Goal: Task Accomplishment & Management: Manage account settings

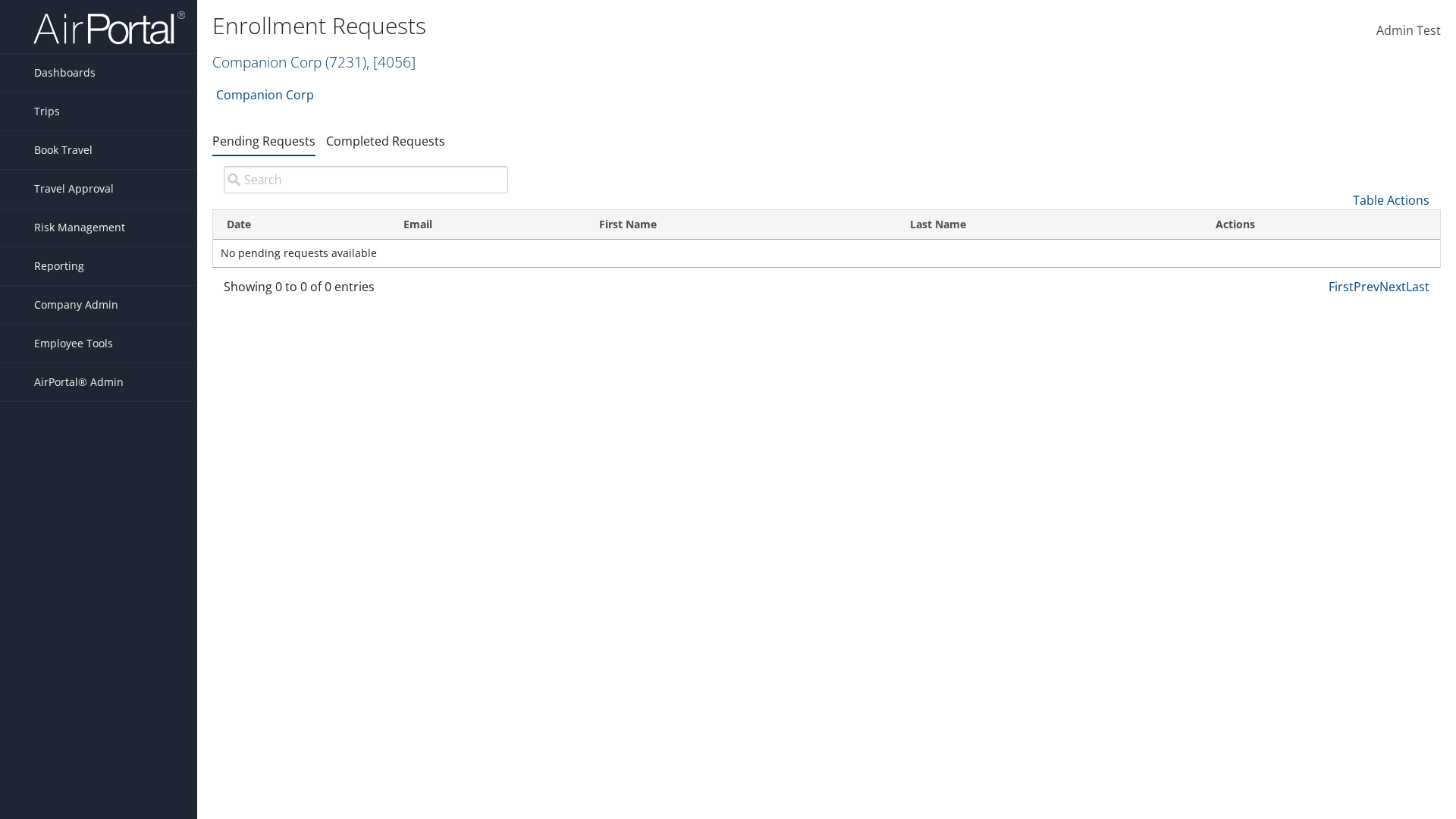
click at [267, 62] on link "Companion Corp ( 7231 ) , [ 4056 ]" at bounding box center [313, 62] width 203 height 21
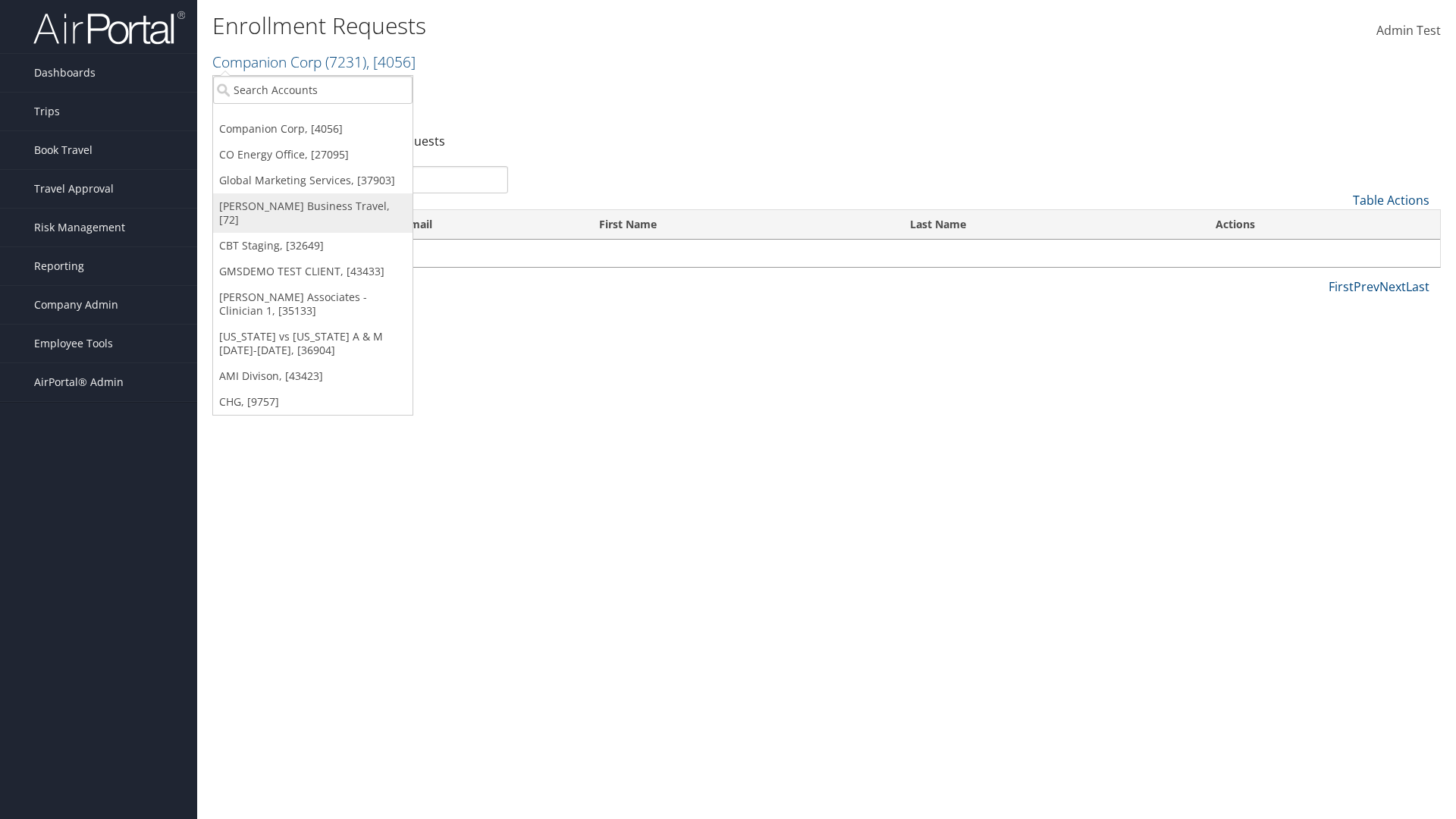
click at [313, 206] on link "[PERSON_NAME] Business Travel, [72]" at bounding box center [313, 213] width 200 height 39
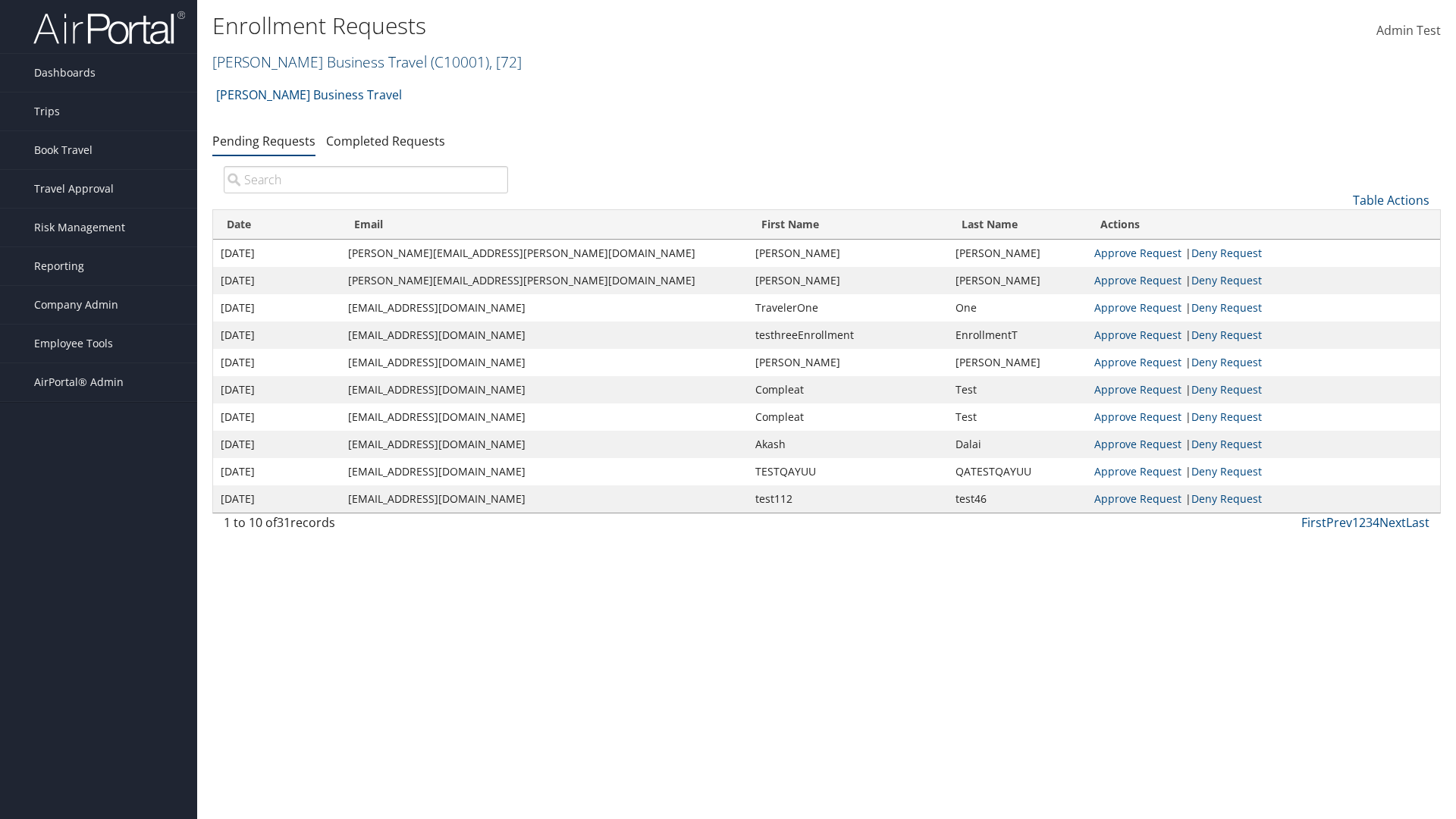
click at [313, 62] on link "[PERSON_NAME] Business Travel ( C10001 ) , [ 72 ]" at bounding box center [367, 62] width 309 height 21
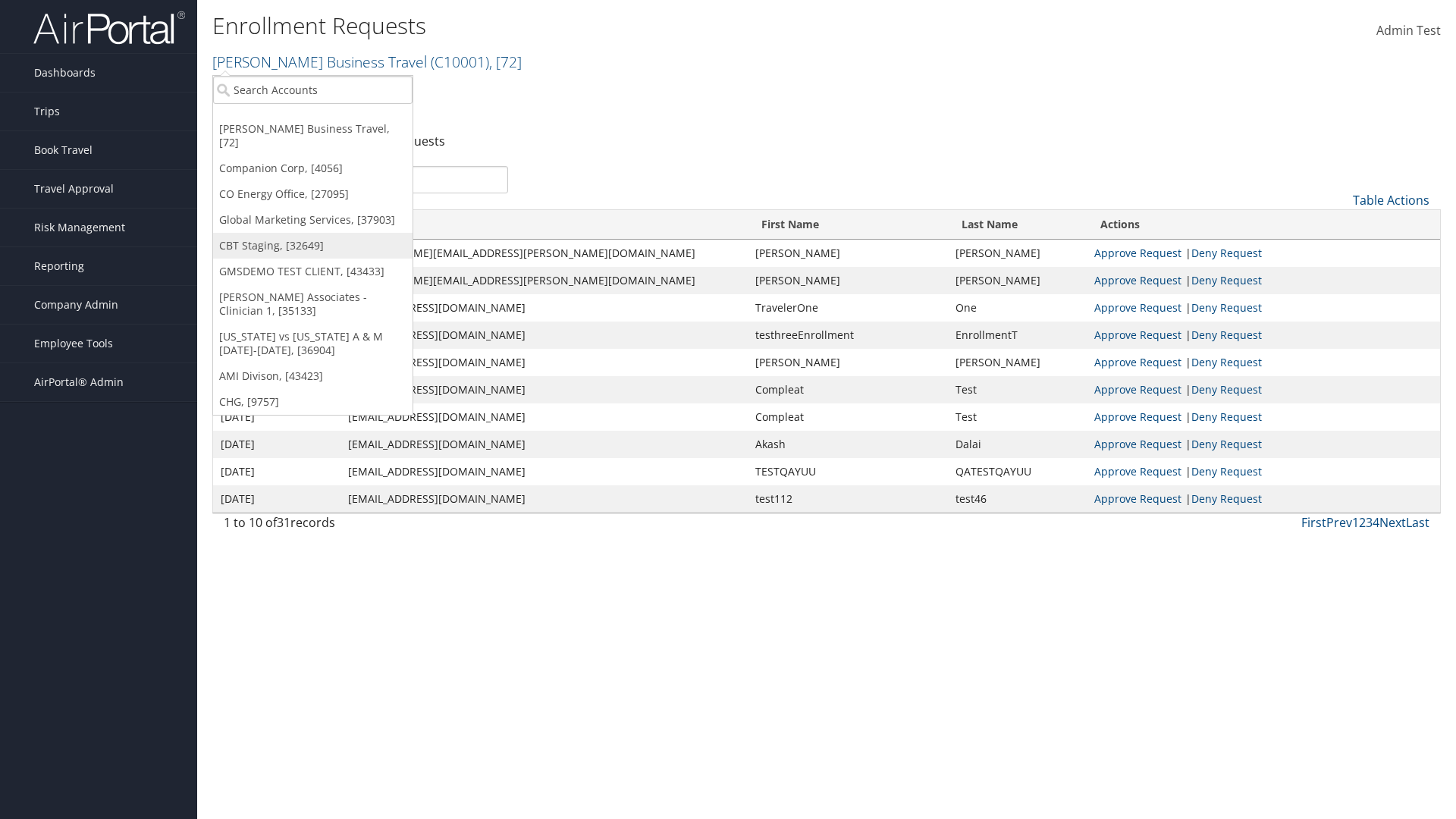
click at [313, 233] on link "CBT Staging, [32649]" at bounding box center [313, 245] width 200 height 26
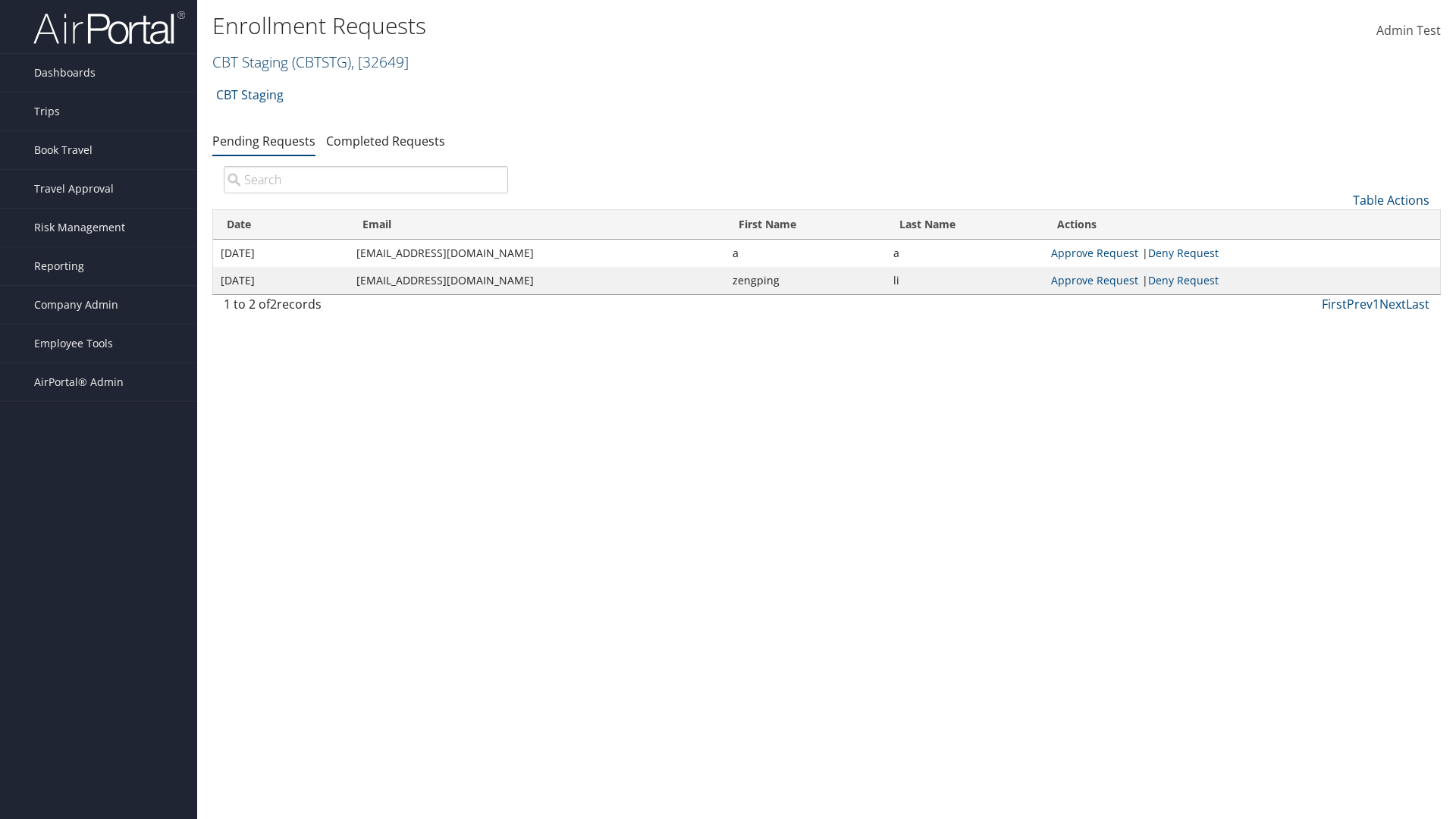
click at [250, 62] on link "CBT Staging ( CBTSTG ) , [ 32649 ]" at bounding box center [310, 62] width 197 height 21
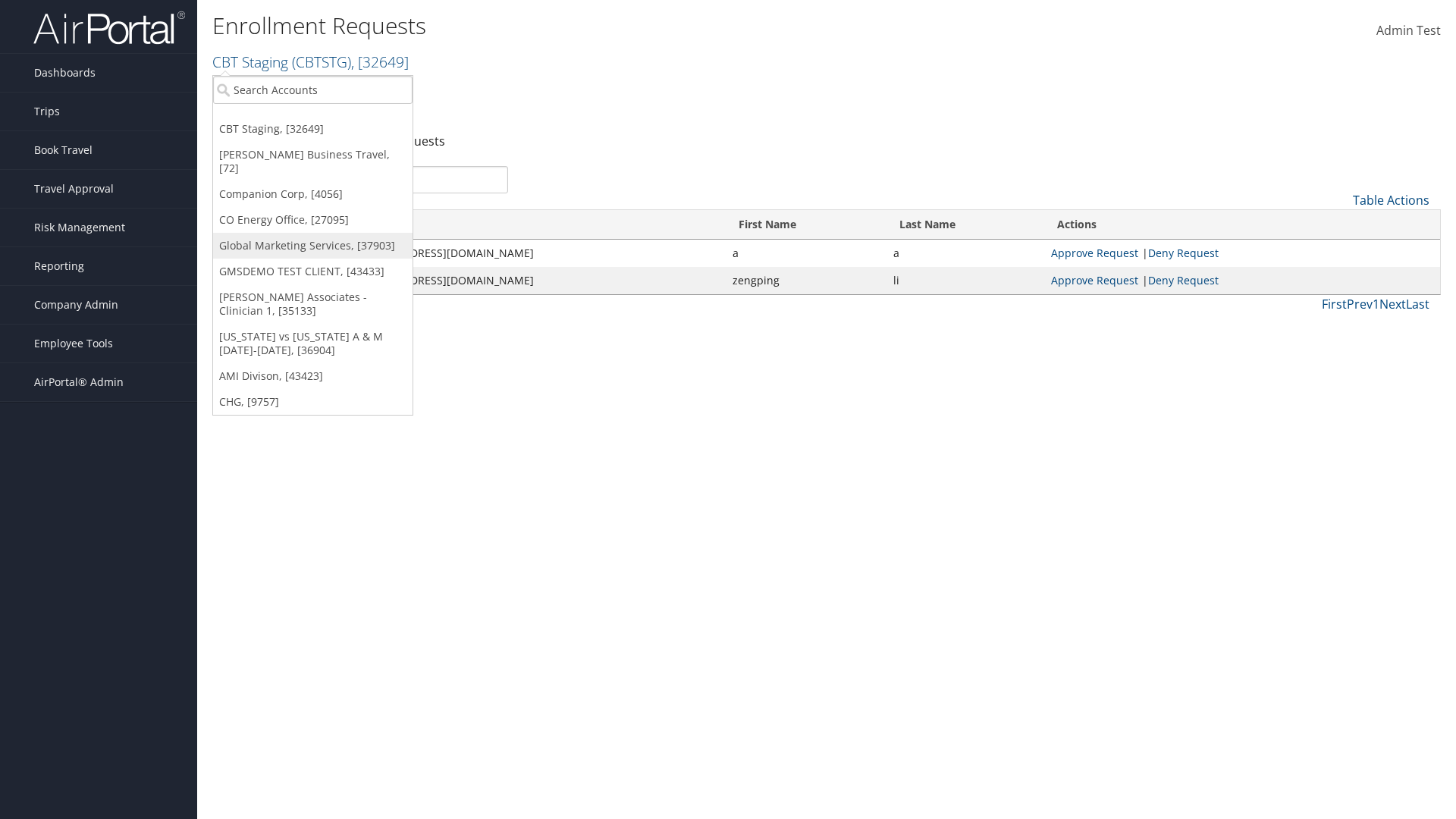
click at [313, 233] on link "Global Marketing Services, [37903]" at bounding box center [313, 245] width 200 height 26
